Goal: Task Accomplishment & Management: Complete application form

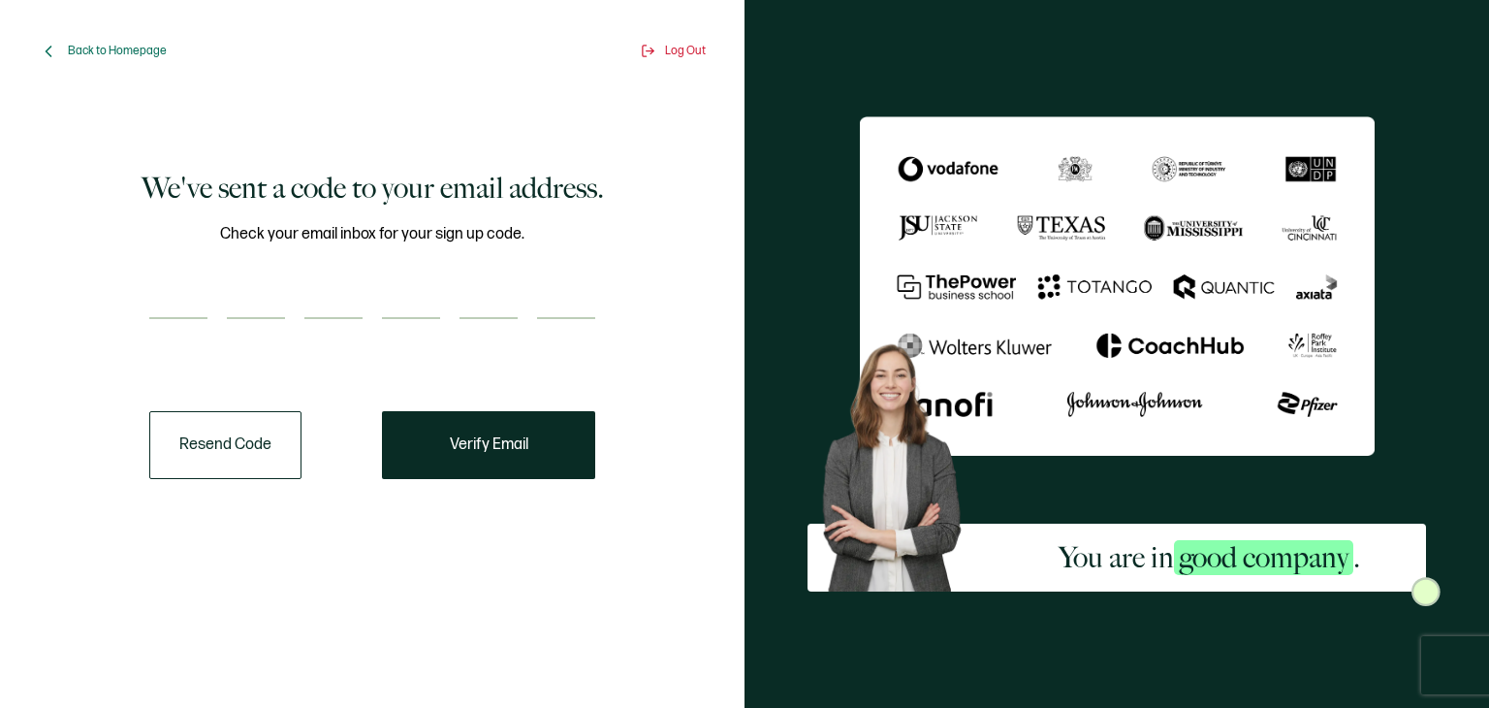
click at [167, 286] on input "number" at bounding box center [178, 299] width 58 height 39
type input "8"
type input "9"
type input "0"
type input "7"
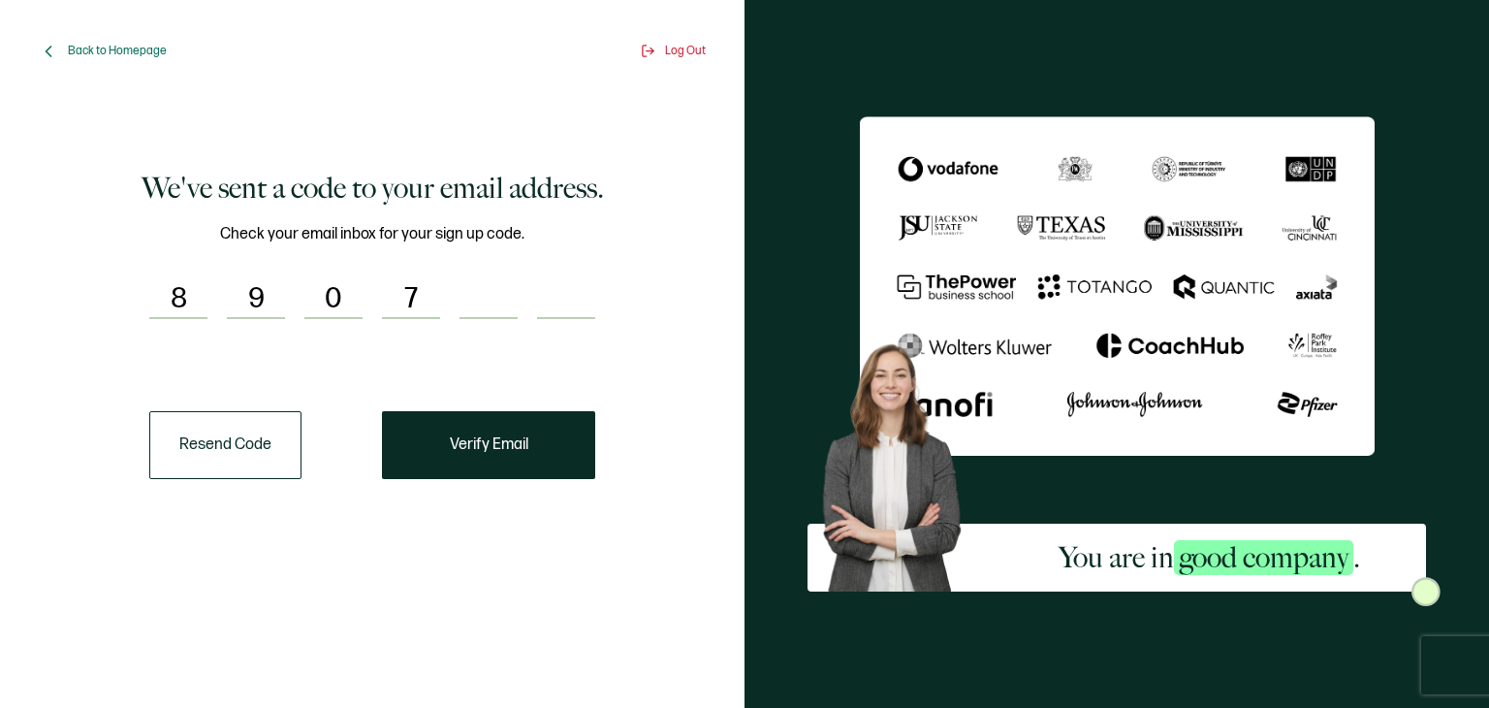
type input "7"
type input "1"
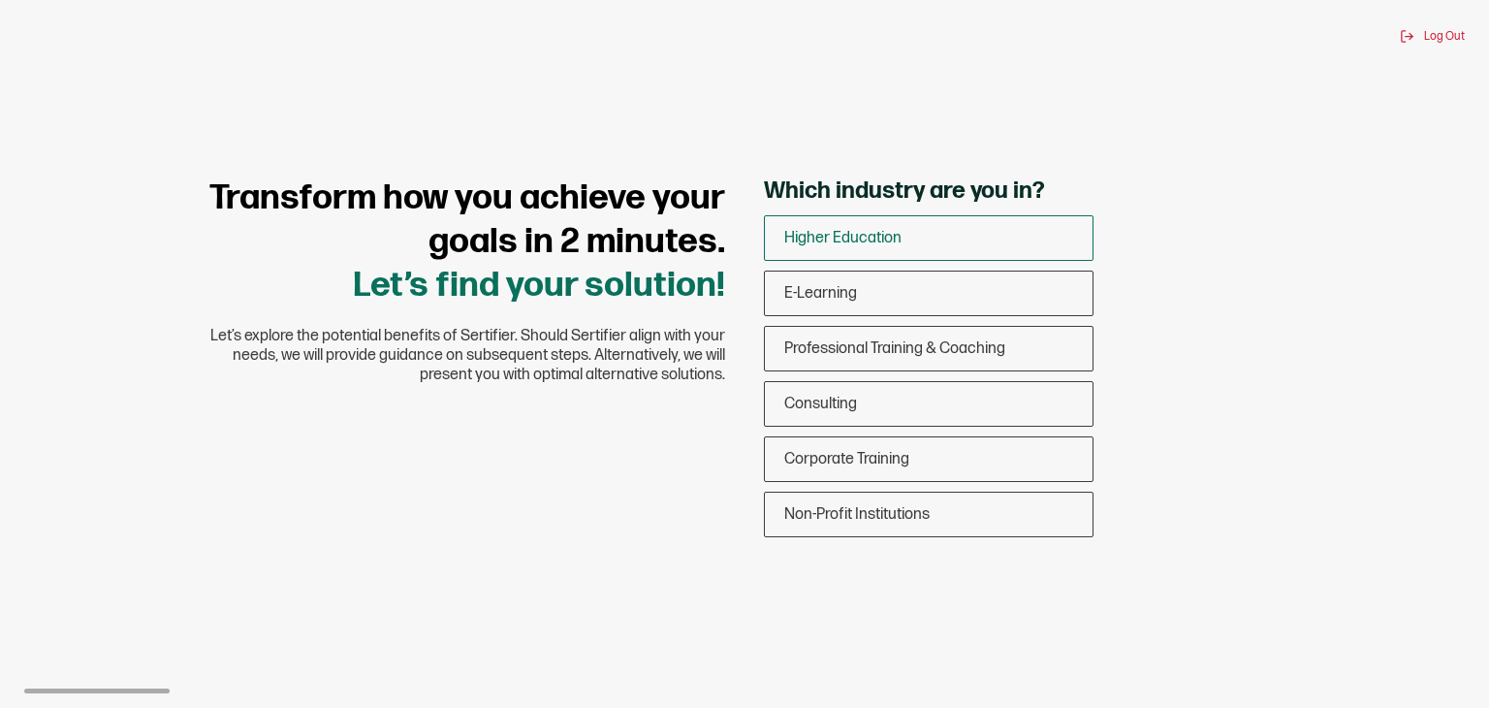
click at [861, 245] on span "Higher Education" at bounding box center [842, 238] width 117 height 18
click at [0, 0] on input "Higher Education" at bounding box center [0, 0] width 0 height 0
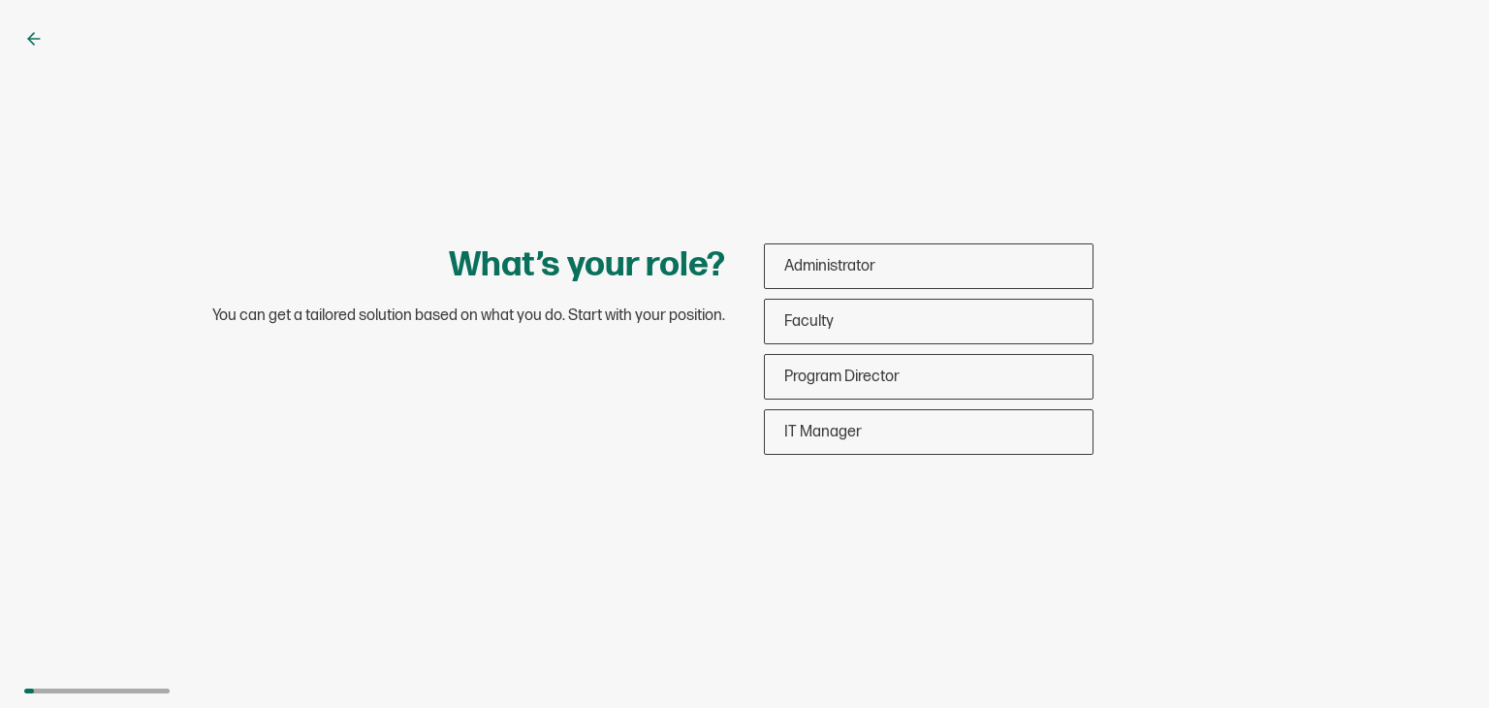
click at [28, 24] on div "What’s your role? You can get a tailored solution based on what you do. Start w…" at bounding box center [744, 354] width 1489 height 708
click at [30, 35] on icon at bounding box center [33, 38] width 19 height 19
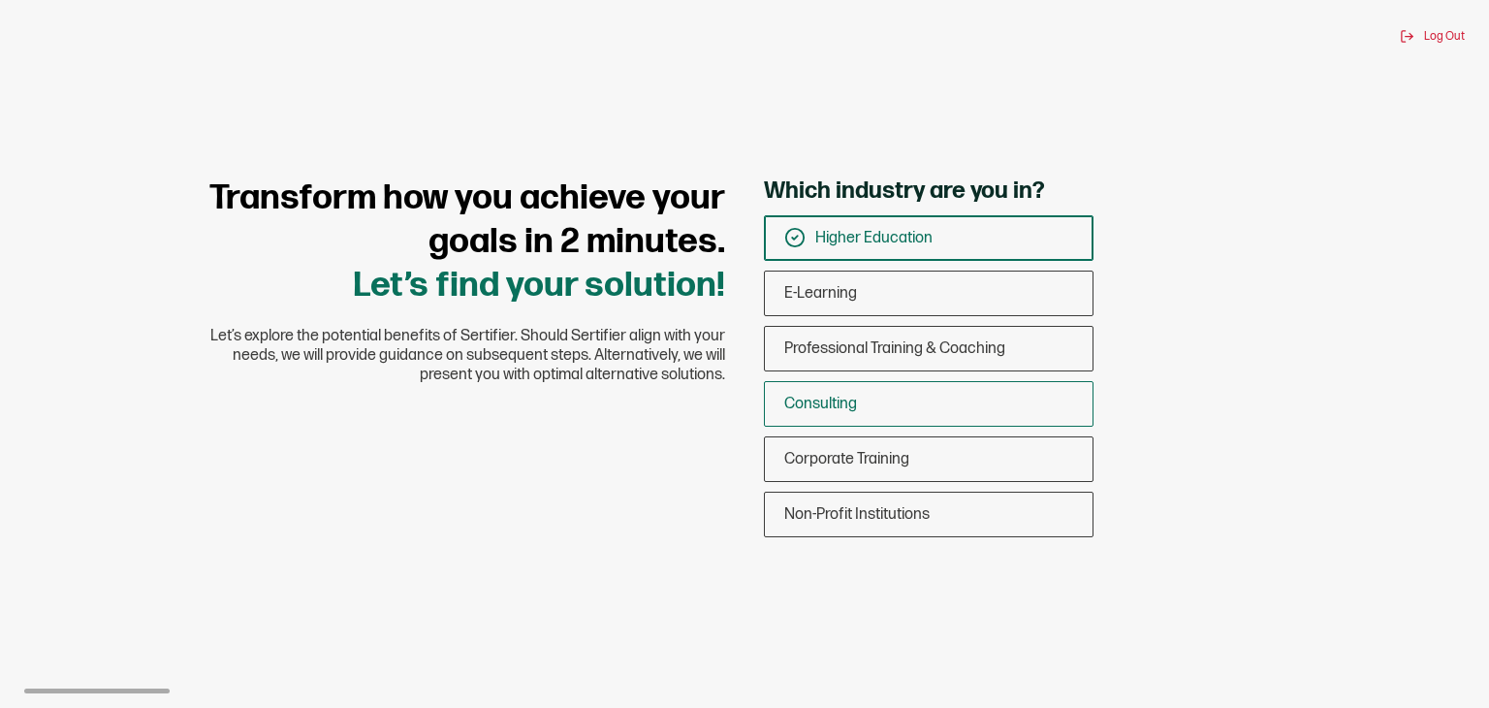
click at [840, 400] on span "Consulting" at bounding box center [820, 404] width 73 height 18
click at [0, 0] on input "Consulting" at bounding box center [0, 0] width 0 height 0
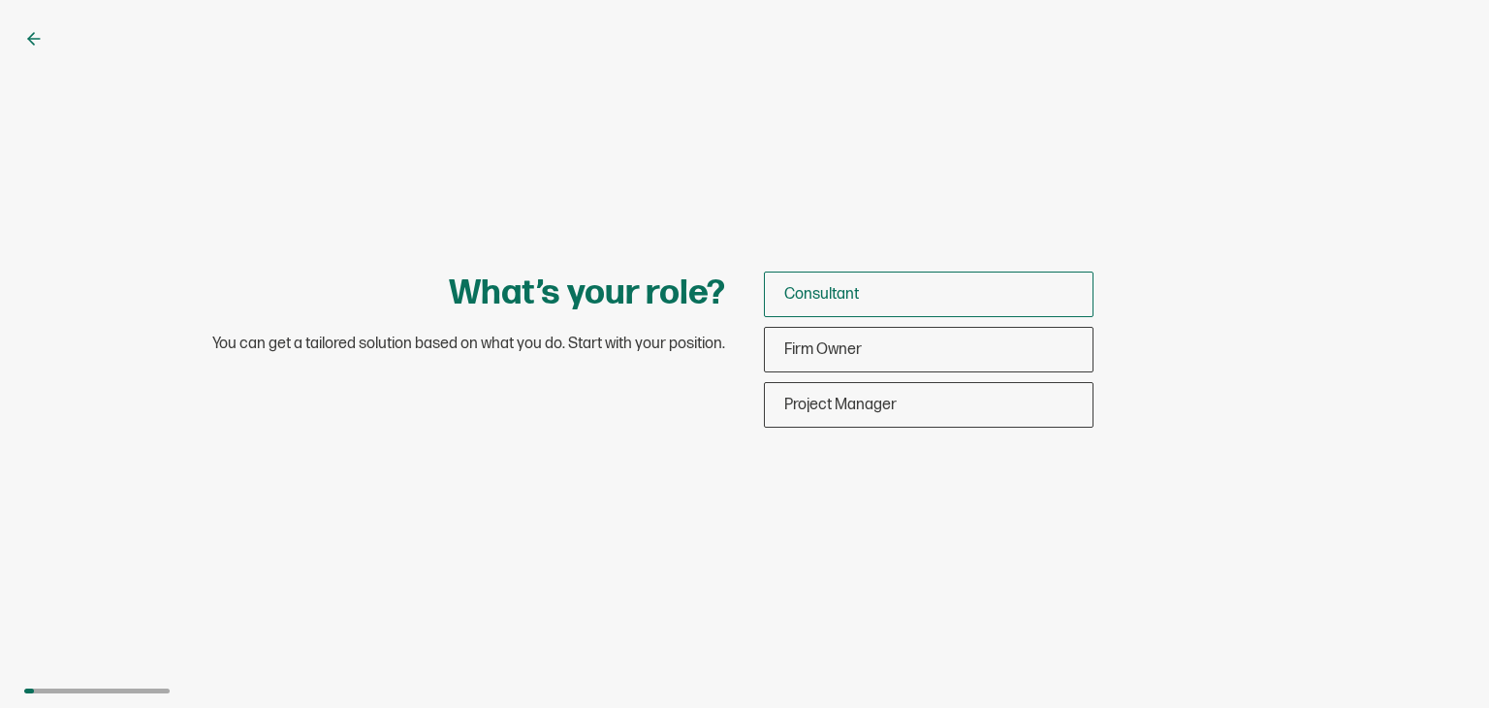
click at [859, 294] on div "Consultant" at bounding box center [929, 295] width 328 height 46
click at [0, 0] on input "Consultant" at bounding box center [0, 0] width 0 height 0
click at [846, 273] on div "Consultant" at bounding box center [929, 295] width 328 height 46
click at [0, 0] on input "Consultant" at bounding box center [0, 0] width 0 height 0
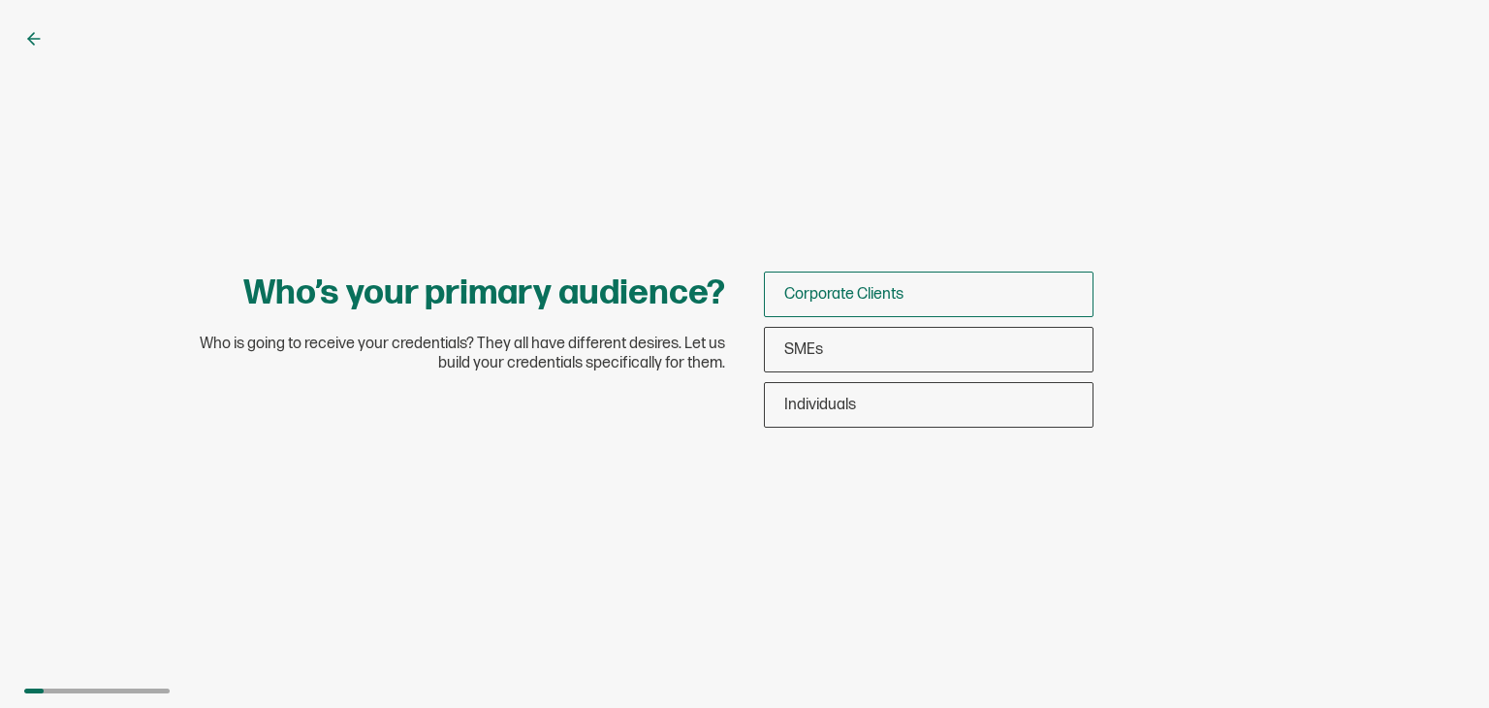
click at [884, 293] on span "Corporate Clients" at bounding box center [843, 294] width 119 height 18
click at [0, 0] on input "Corporate Clients" at bounding box center [0, 0] width 0 height 0
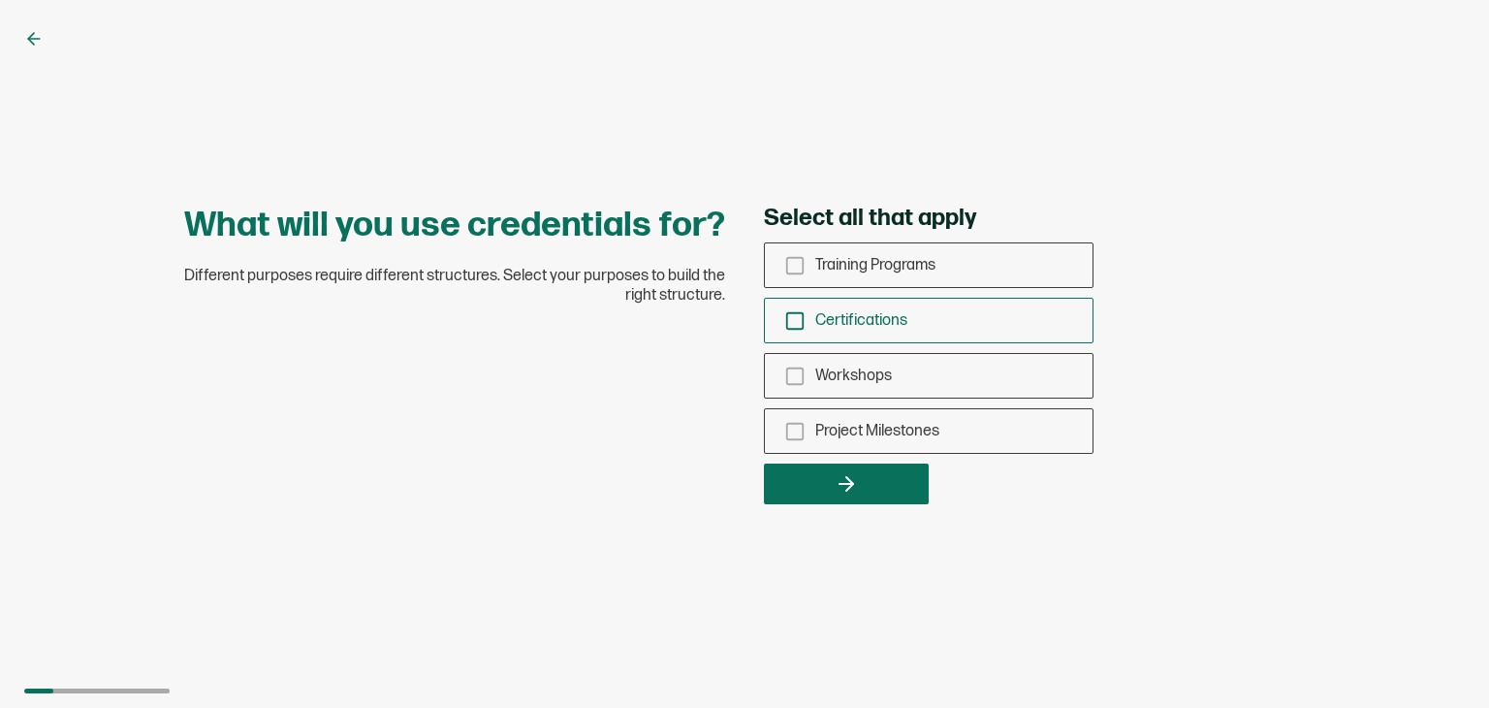
click at [893, 331] on div "Certifications" at bounding box center [929, 321] width 328 height 46
click at [0, 0] on input "Certifications" at bounding box center [0, 0] width 0 height 0
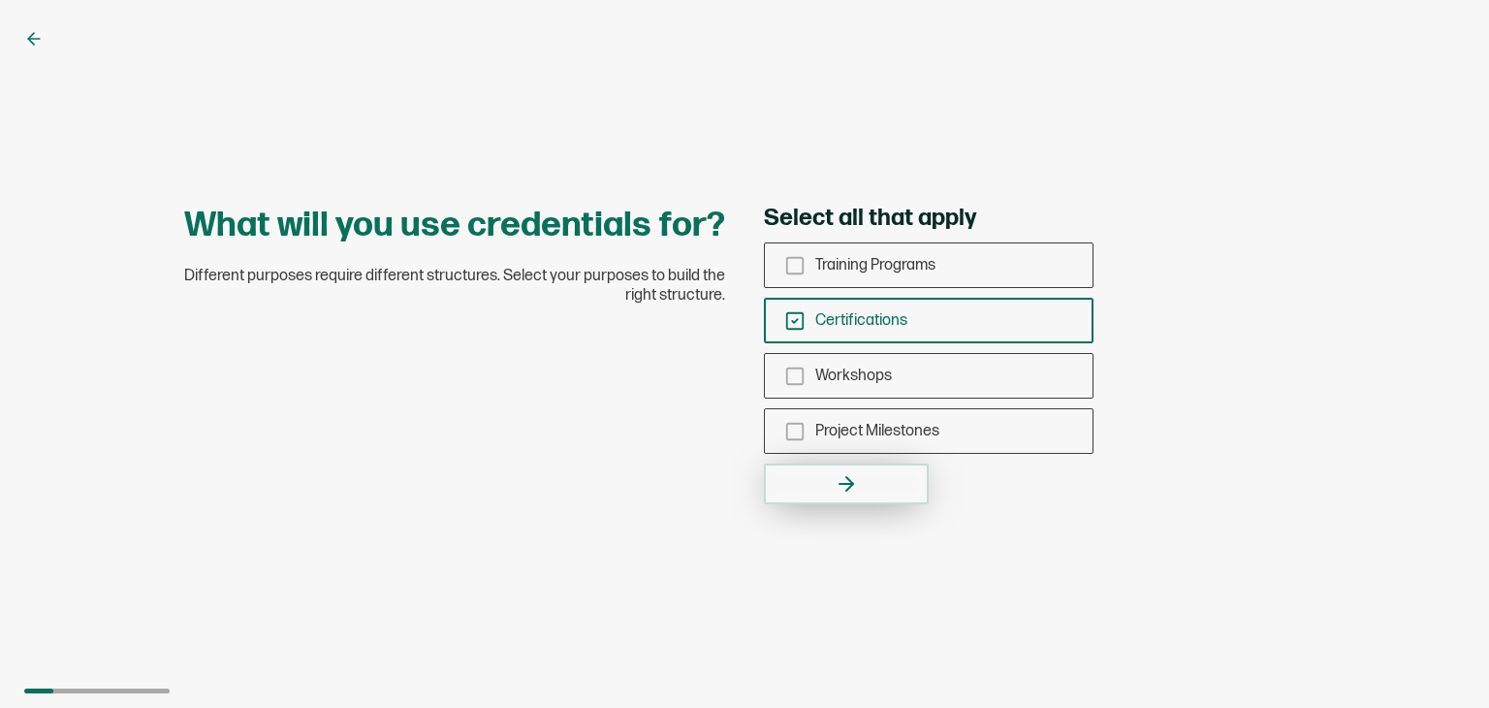
click at [893, 474] on button "button" at bounding box center [846, 483] width 165 height 41
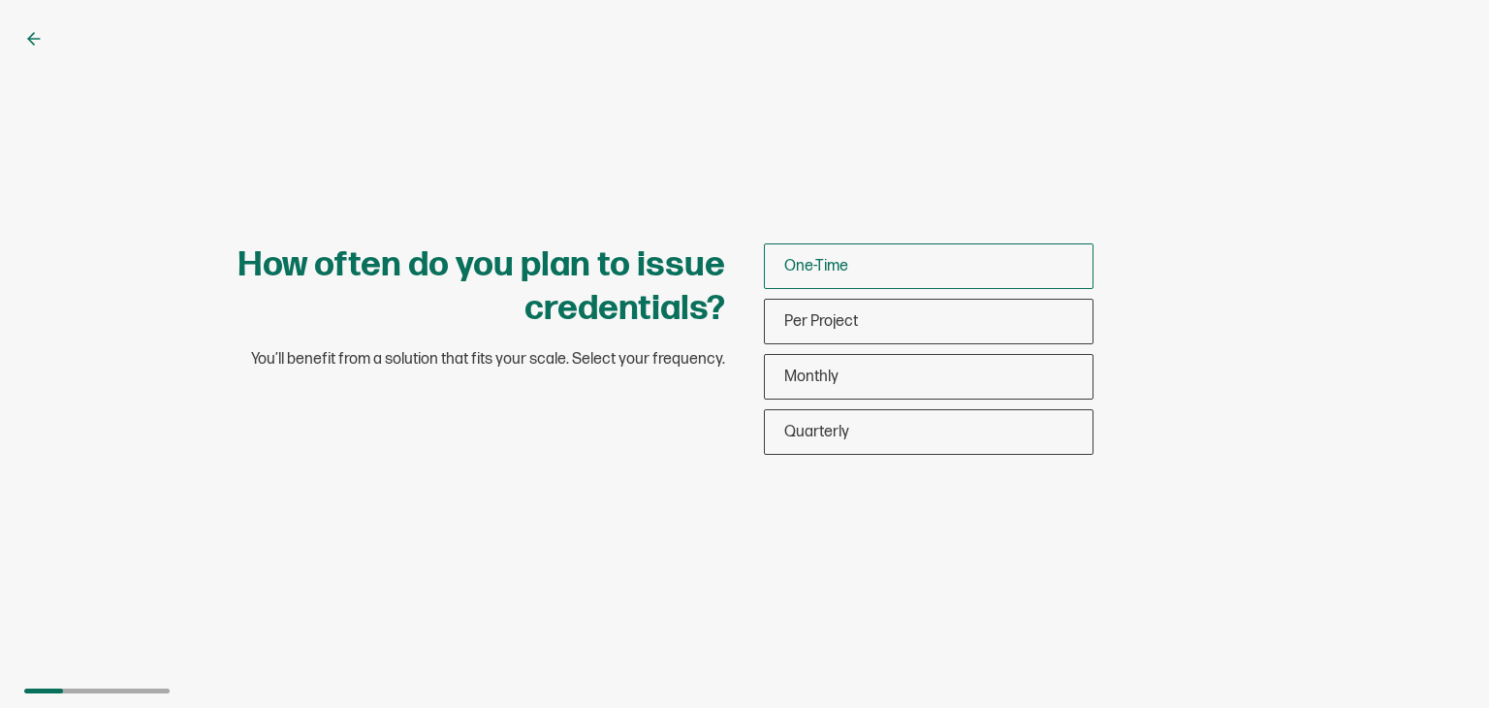
click at [850, 271] on div "One-Time" at bounding box center [929, 266] width 328 height 46
click at [0, 0] on input "One-Time" at bounding box center [0, 0] width 0 height 0
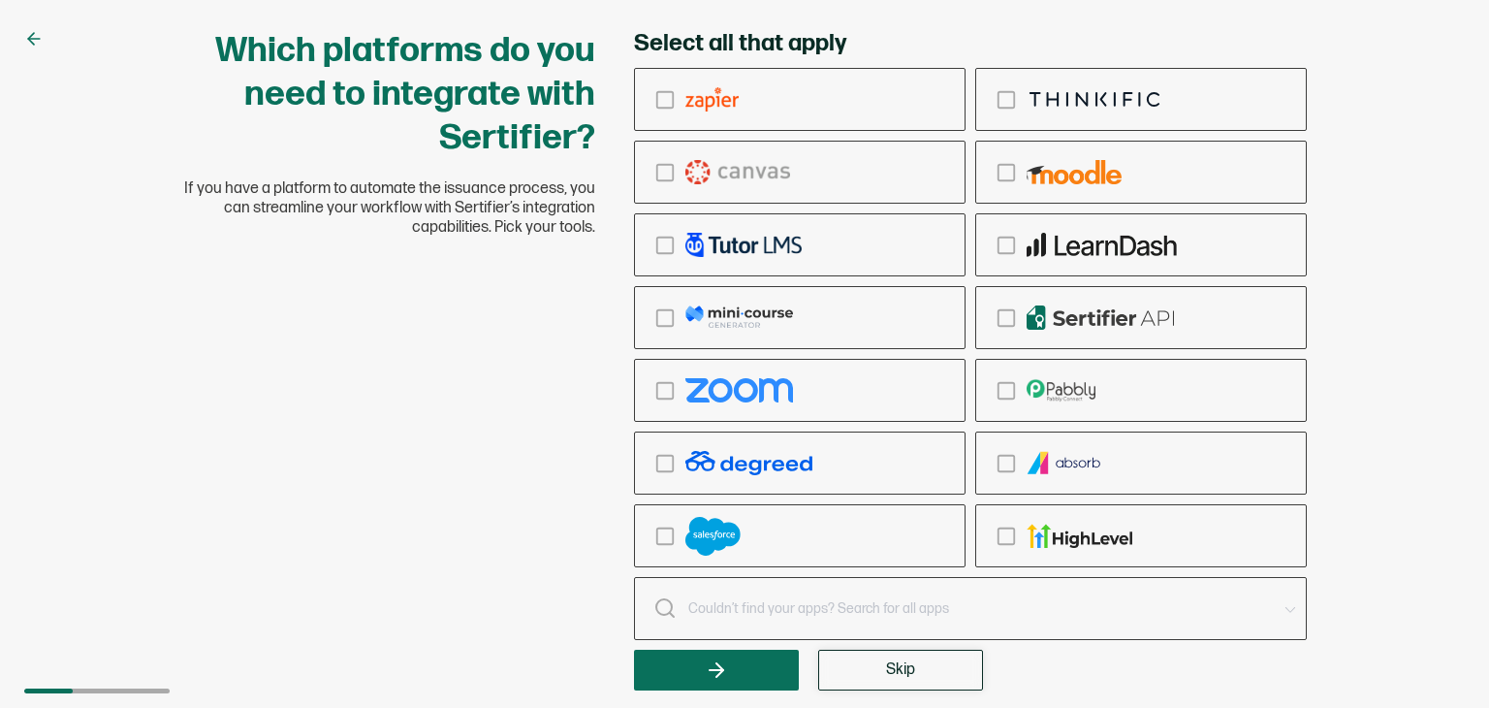
click at [865, 682] on button "Skip" at bounding box center [900, 670] width 165 height 41
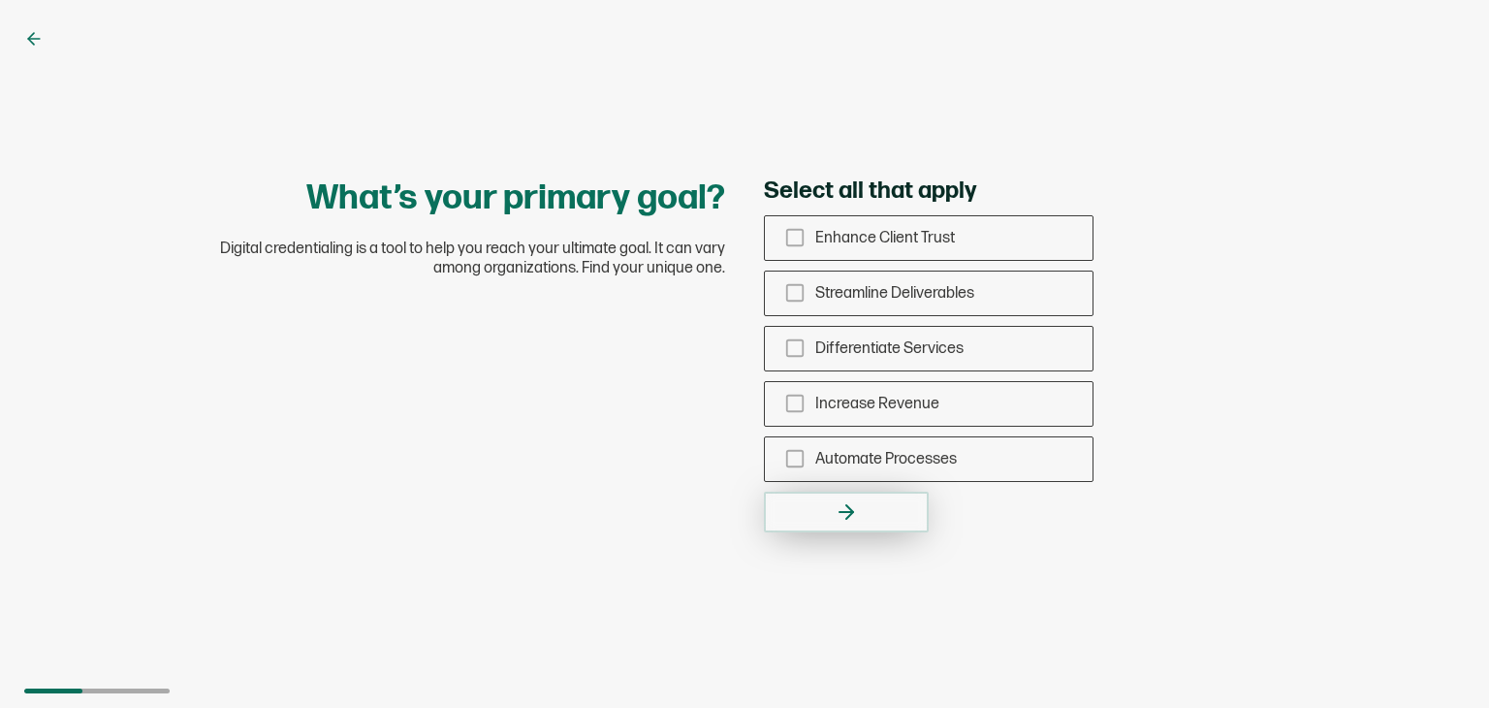
click at [803, 518] on button "button" at bounding box center [846, 512] width 165 height 41
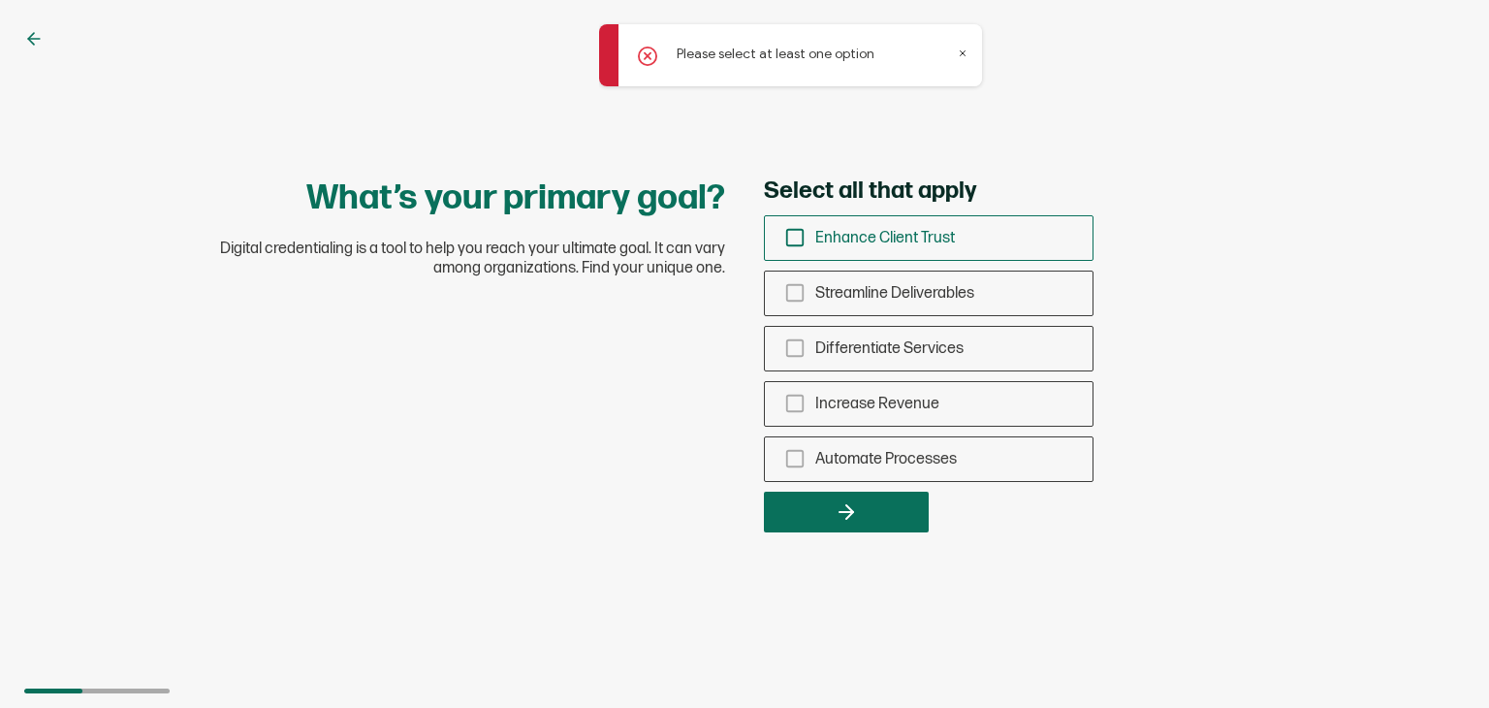
click at [884, 220] on div "Enhance Client Trust" at bounding box center [929, 238] width 328 height 46
click at [0, 0] on input "Enhance Client Trust" at bounding box center [0, 0] width 0 height 0
click at [854, 301] on span "Streamline Deliverables" at bounding box center [894, 293] width 159 height 18
click at [0, 0] on input "Streamline Deliverables" at bounding box center [0, 0] width 0 height 0
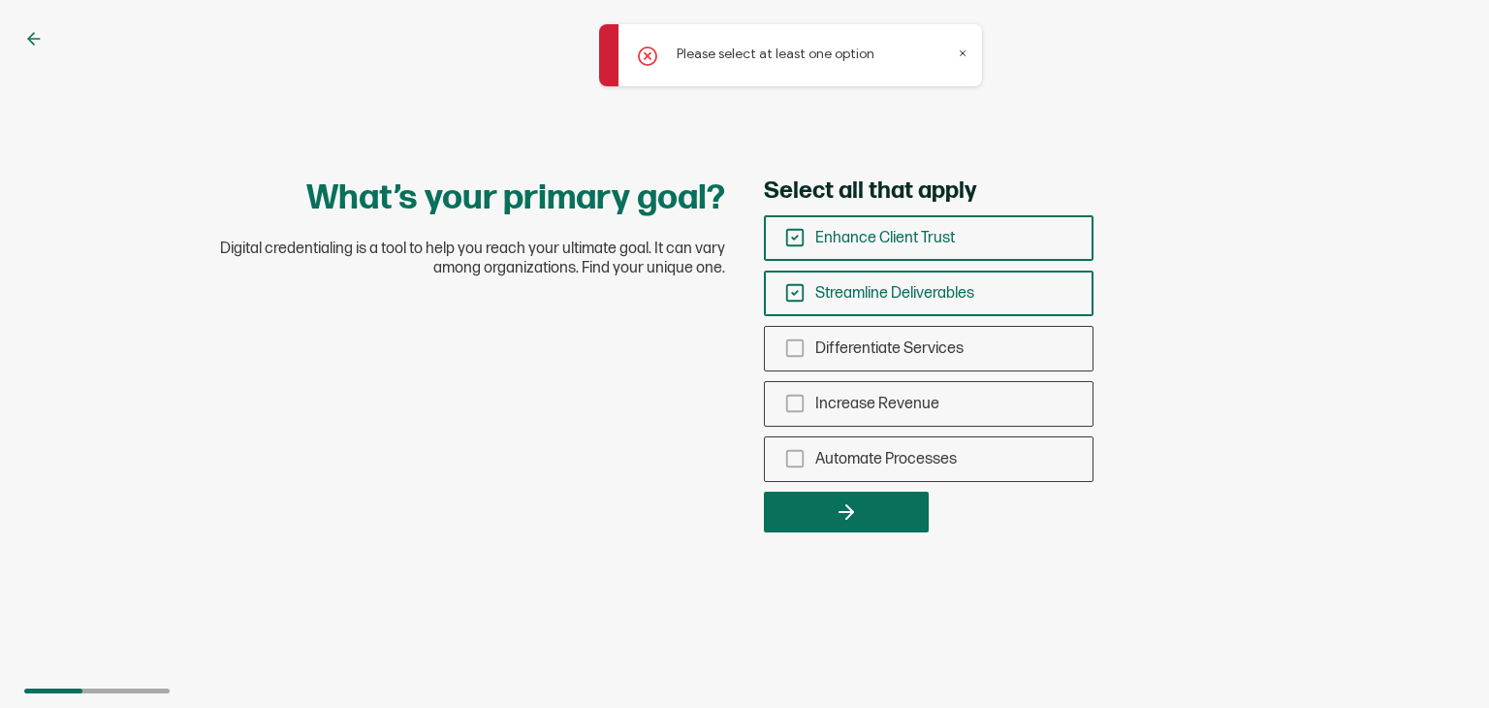
click at [846, 243] on span "Enhance Client Trust" at bounding box center [885, 238] width 140 height 18
click at [0, 0] on input "Enhance Client Trust" at bounding box center [0, 0] width 0 height 0
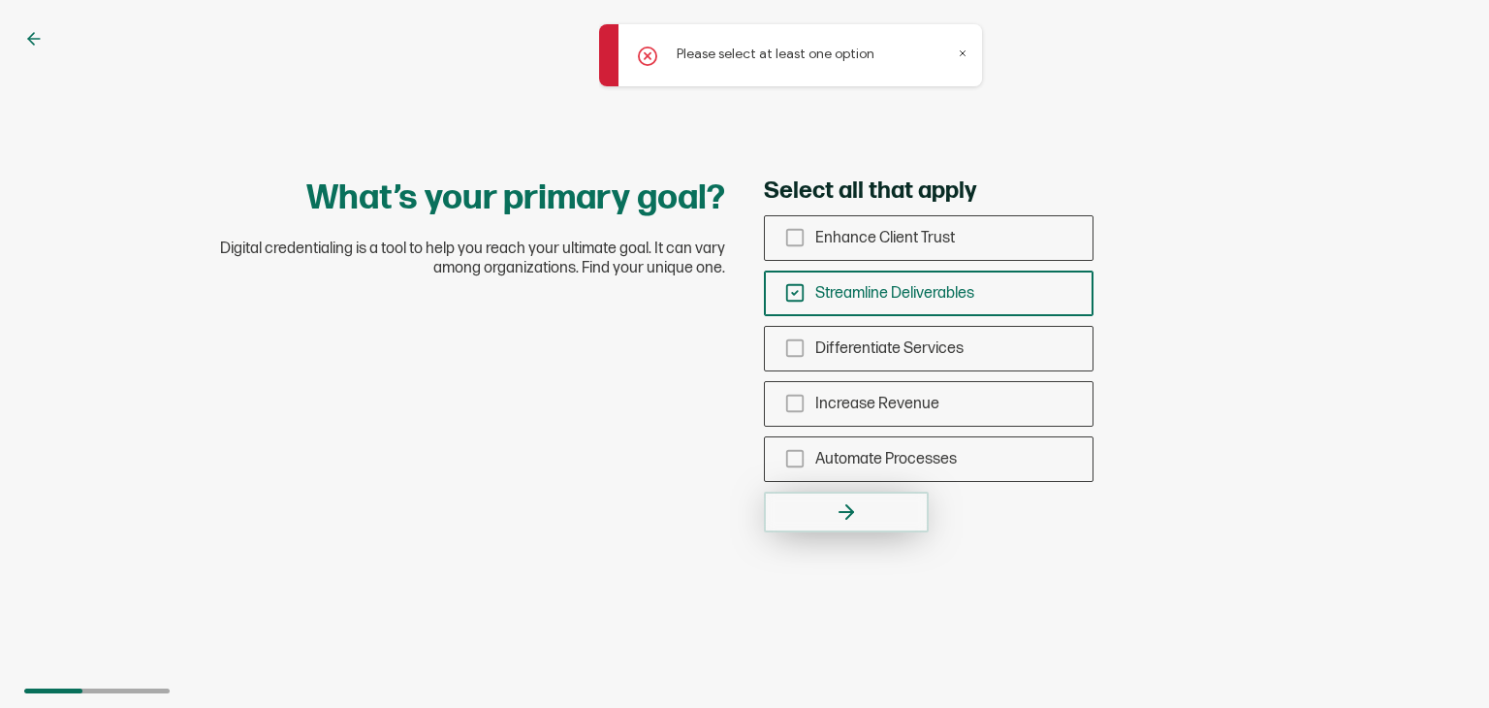
click at [851, 512] on icon "button" at bounding box center [847, 512] width 14 height 0
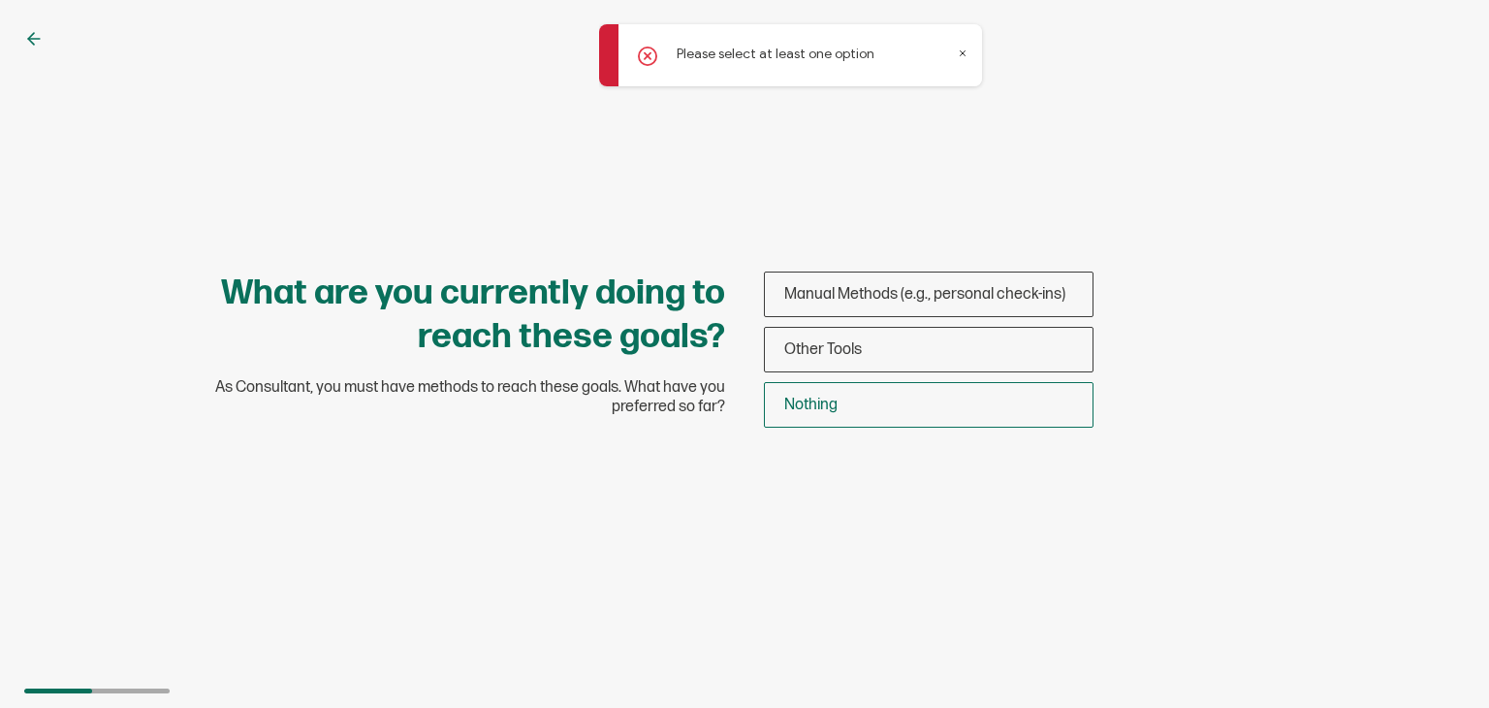
click at [887, 402] on div "Nothing" at bounding box center [929, 405] width 328 height 46
click at [0, 0] on input "Nothing" at bounding box center [0, 0] width 0 height 0
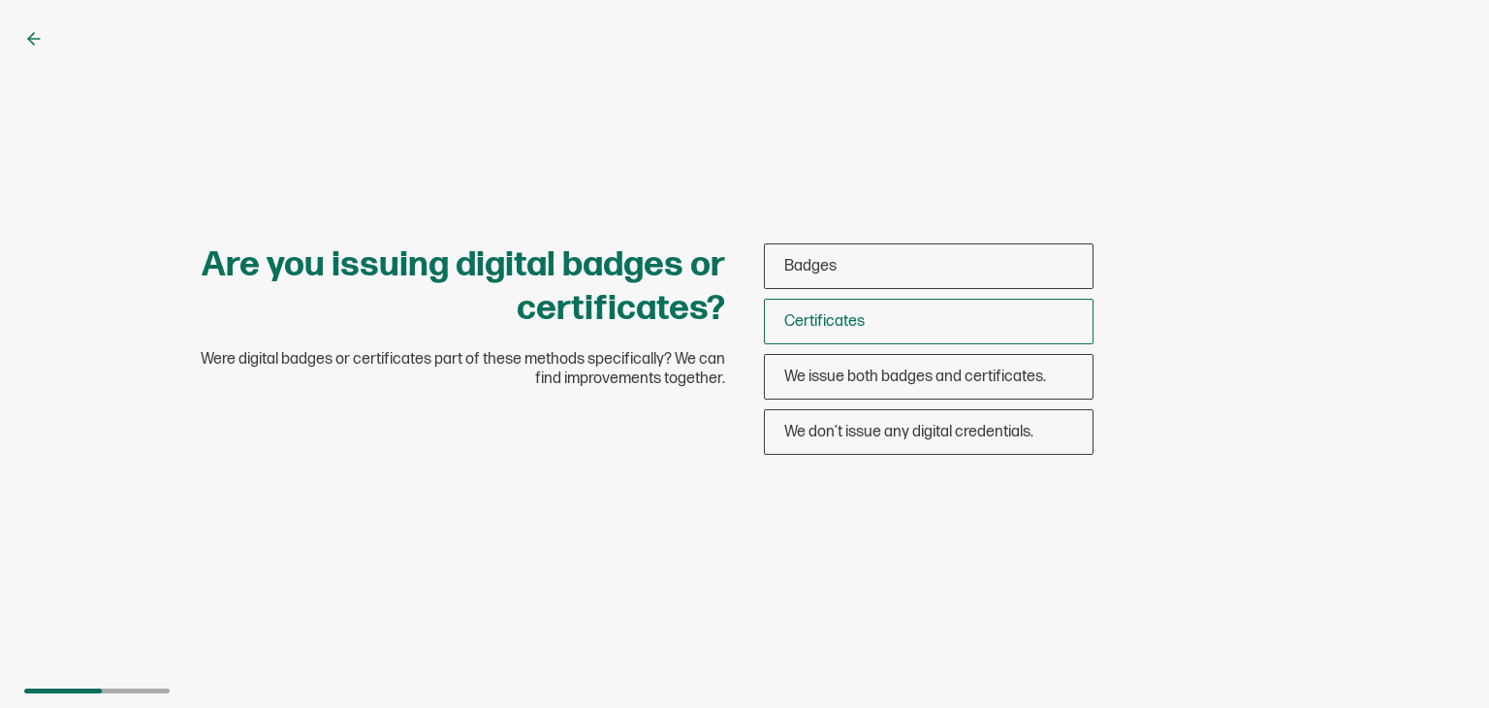
click at [843, 320] on span "Certificates" at bounding box center [824, 321] width 80 height 18
click at [0, 0] on input "Certificates" at bounding box center [0, 0] width 0 height 0
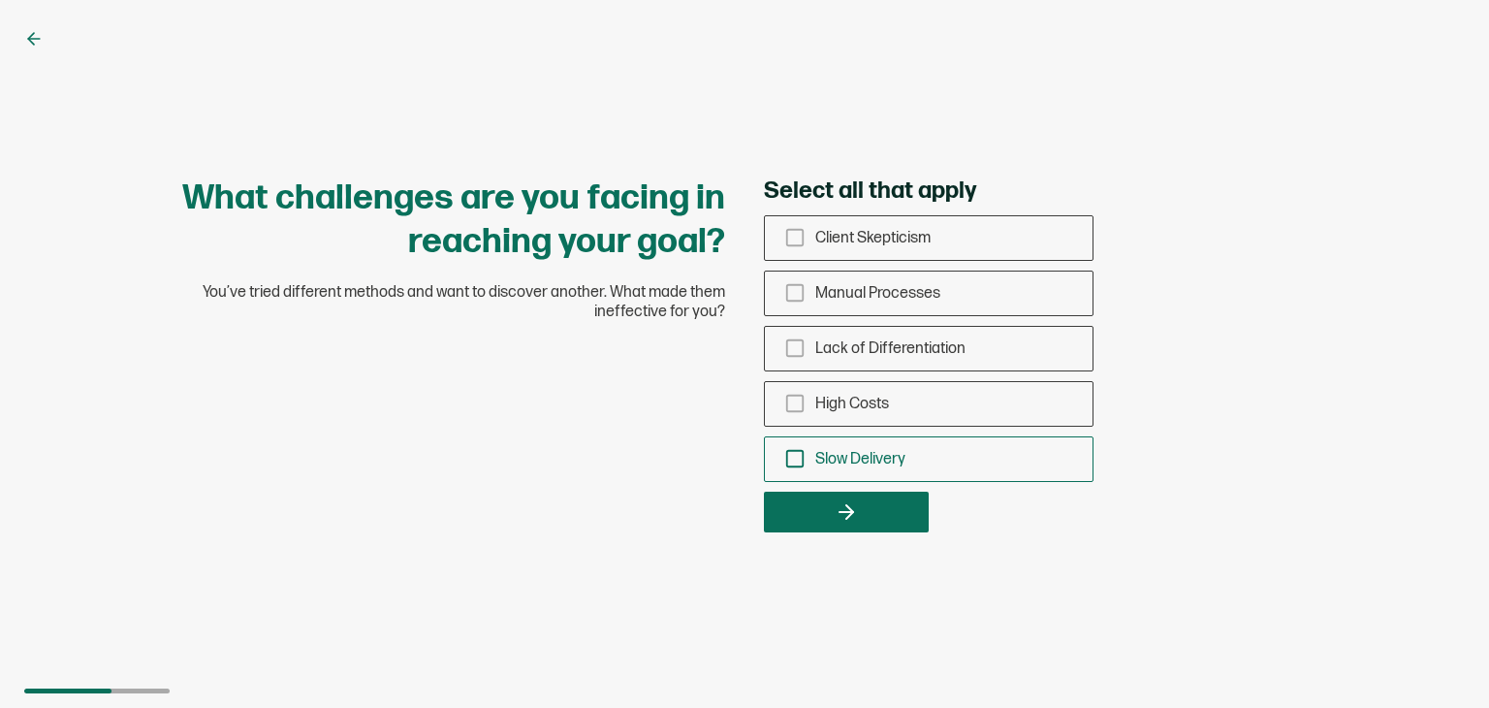
click at [832, 466] on span "Slow Delivery" at bounding box center [860, 459] width 90 height 18
click at [0, 0] on input "Slow Delivery" at bounding box center [0, 0] width 0 height 0
click at [849, 537] on div "What challenges are you facing in reaching your goal? You’ve tried different me…" at bounding box center [744, 354] width 1489 height 708
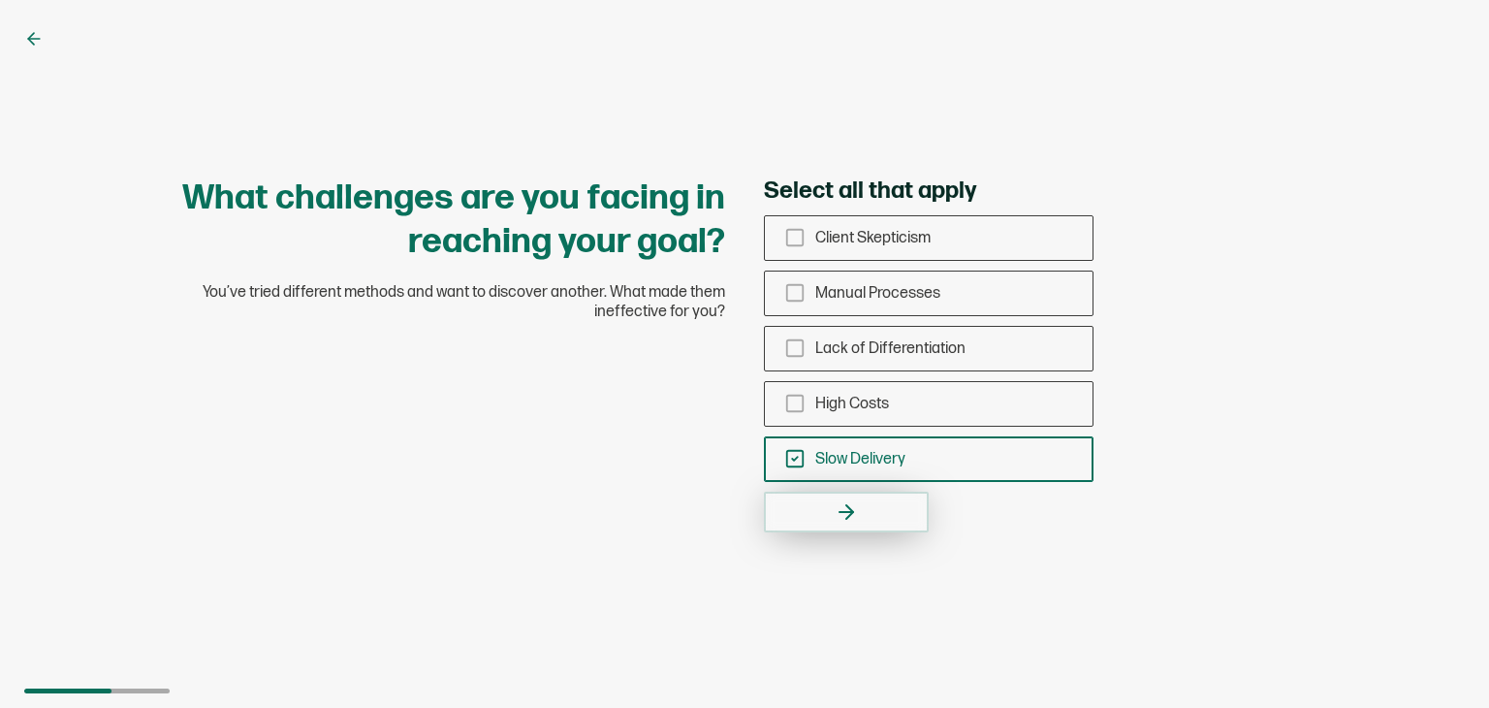
click at [854, 497] on button "button" at bounding box center [846, 512] width 165 height 41
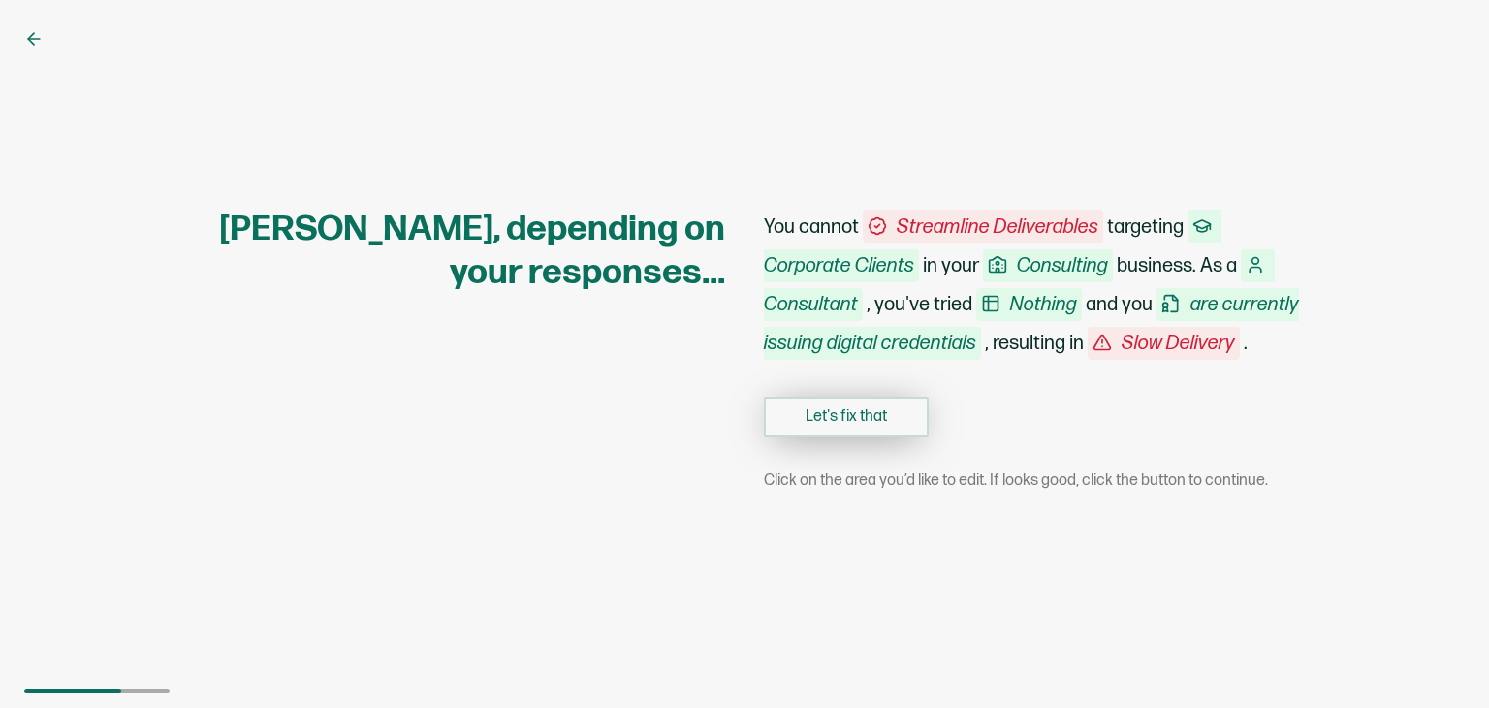
click at [850, 427] on button "Let's fix that" at bounding box center [846, 417] width 165 height 41
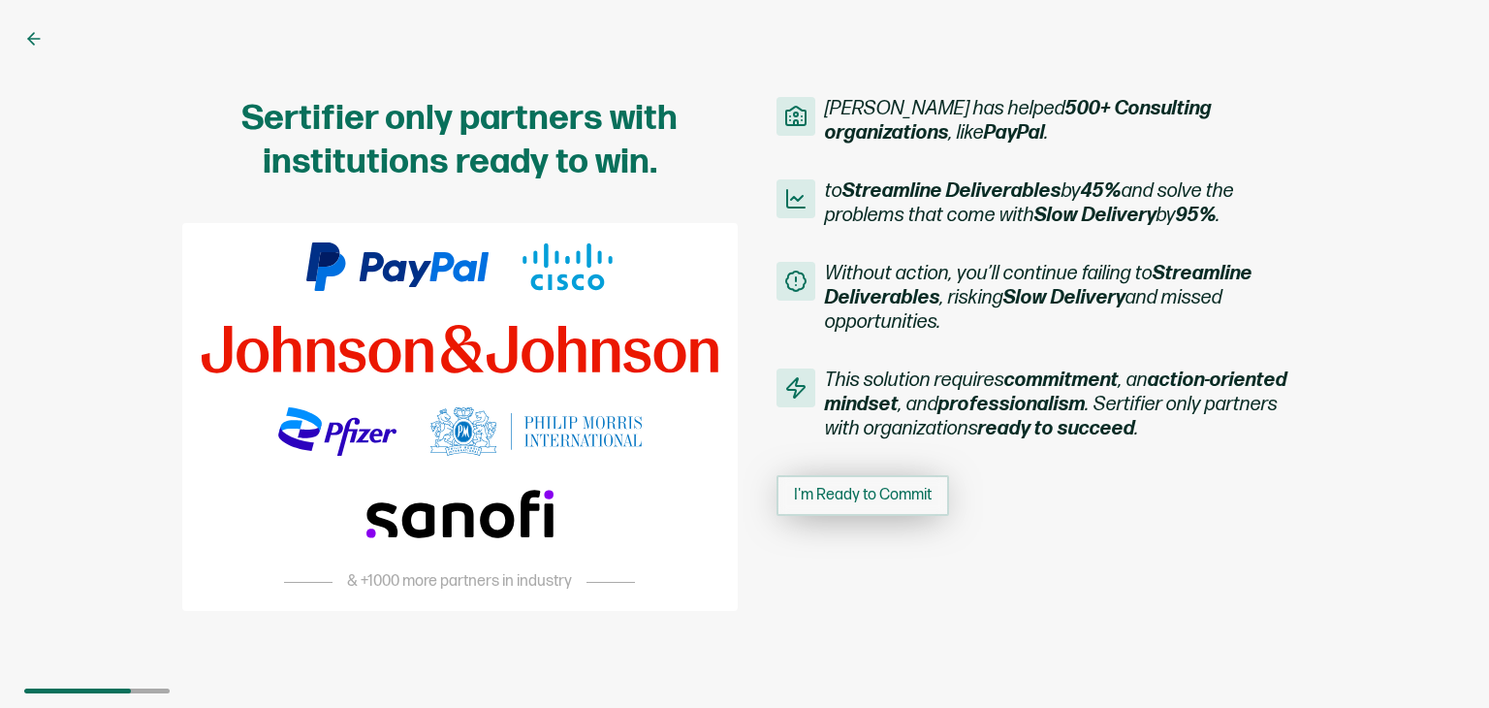
click at [908, 493] on span "I'm Ready to Commit" at bounding box center [863, 496] width 138 height 16
